Goal: Information Seeking & Learning: Learn about a topic

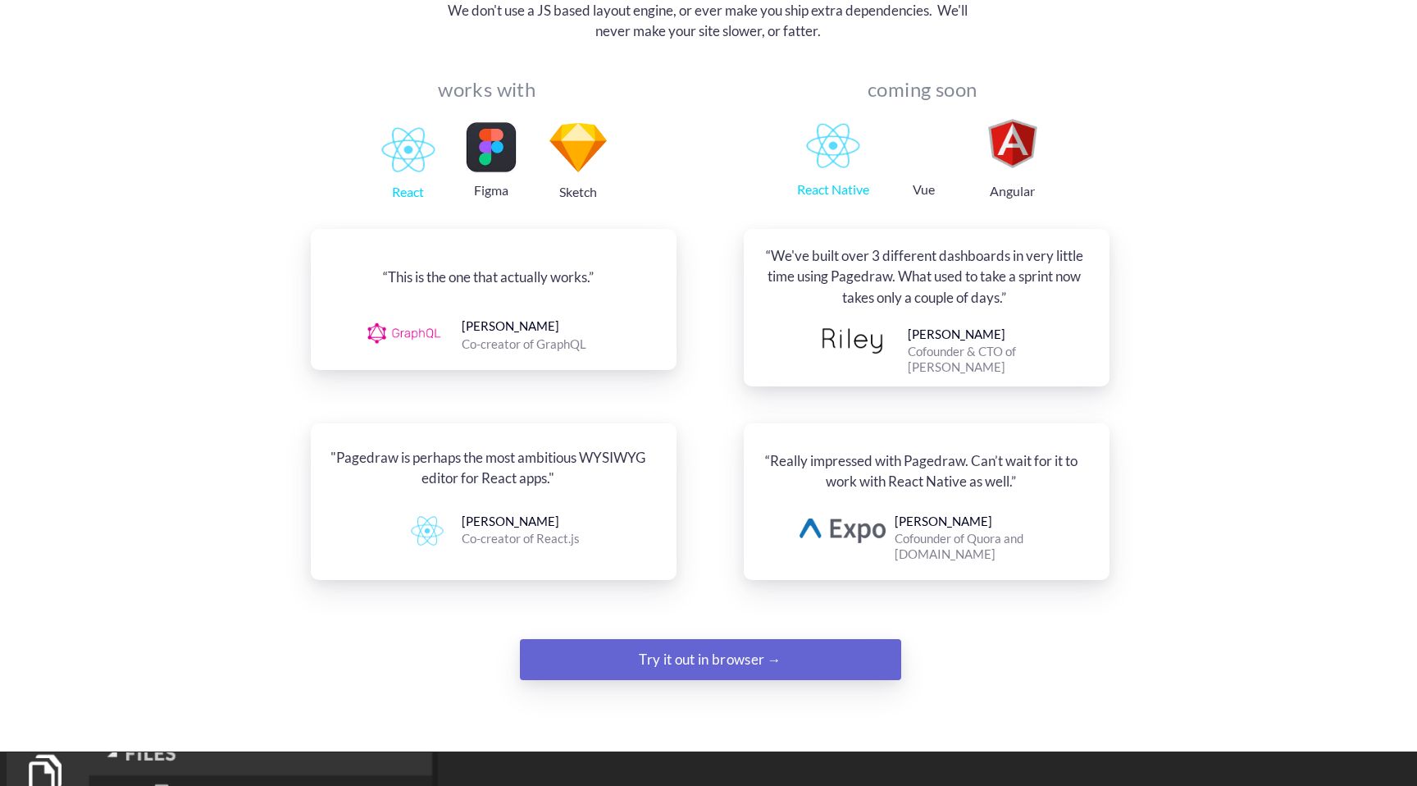
scroll to position [1772, 0]
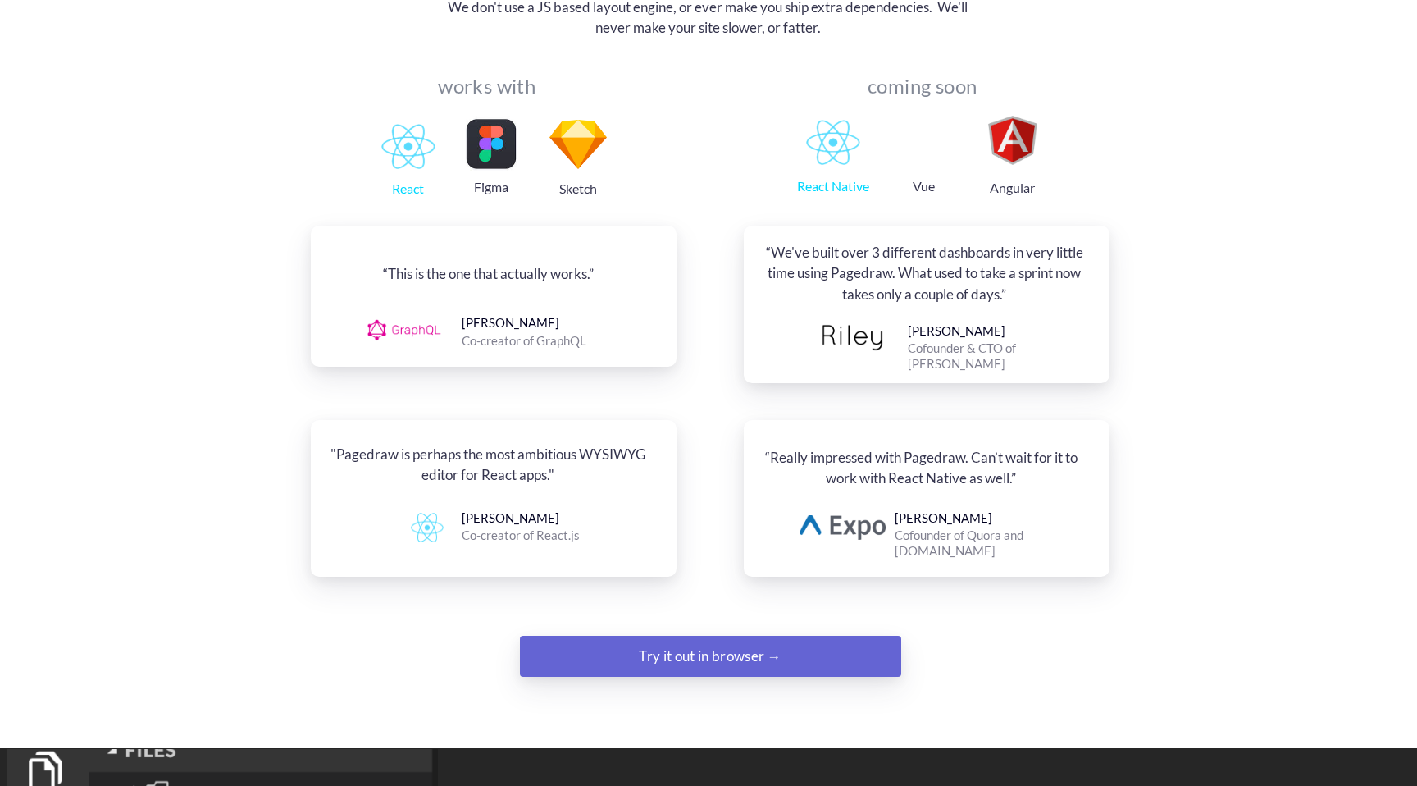
click at [681, 640] on div "Try it out in browser →" at bounding box center [711, 656] width 260 height 33
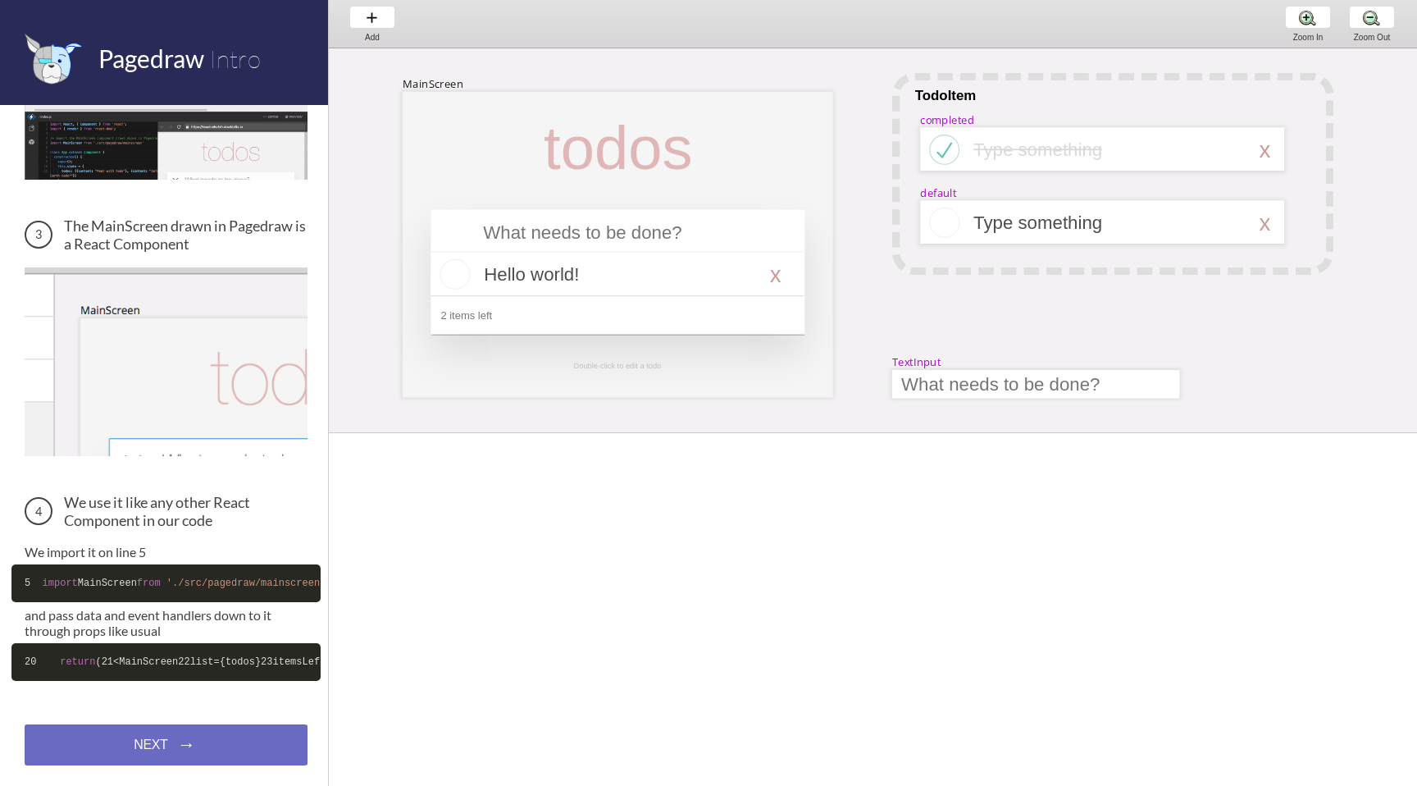
scroll to position [503, 0]
